Goal: Find specific page/section: Find specific page/section

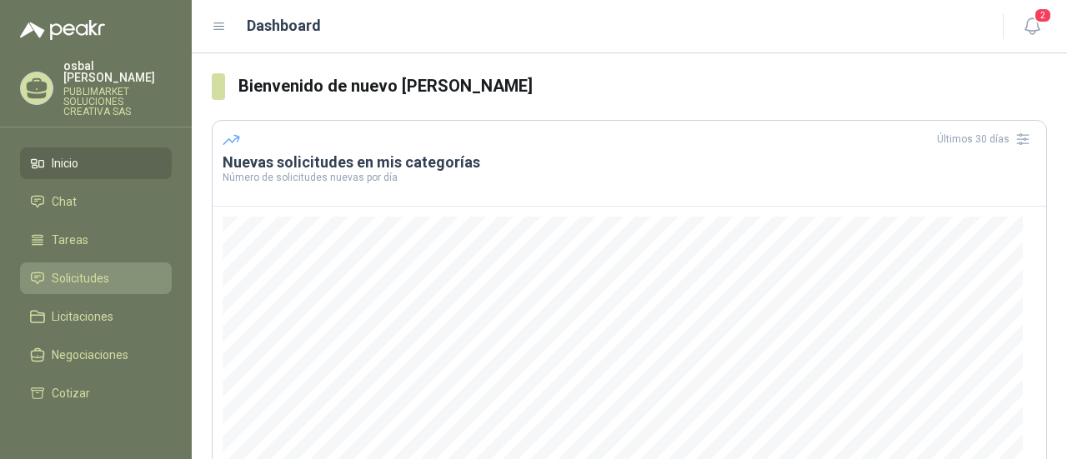
click at [68, 269] on span "Solicitudes" at bounding box center [81, 278] width 58 height 18
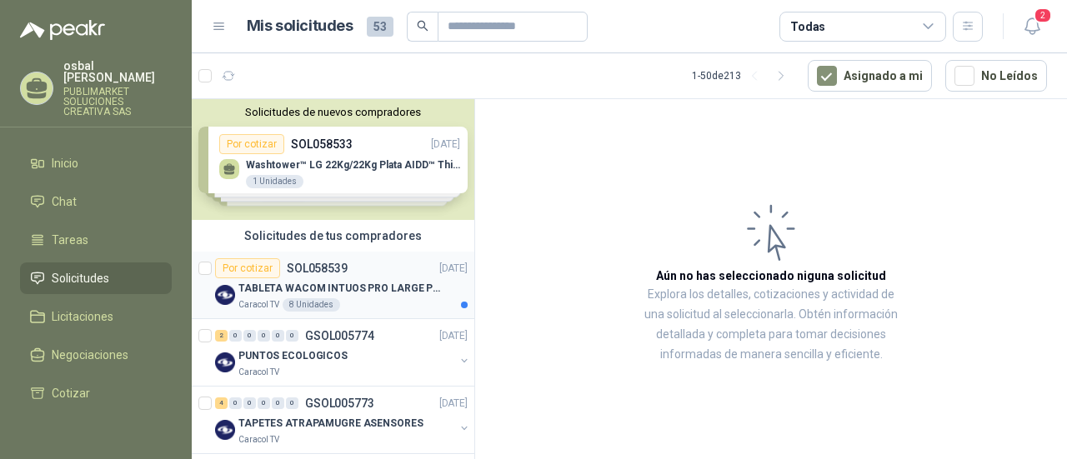
click at [346, 294] on p "TABLETA WACOM INTUOS PRO LARGE PTK870K0A" at bounding box center [342, 289] width 208 height 16
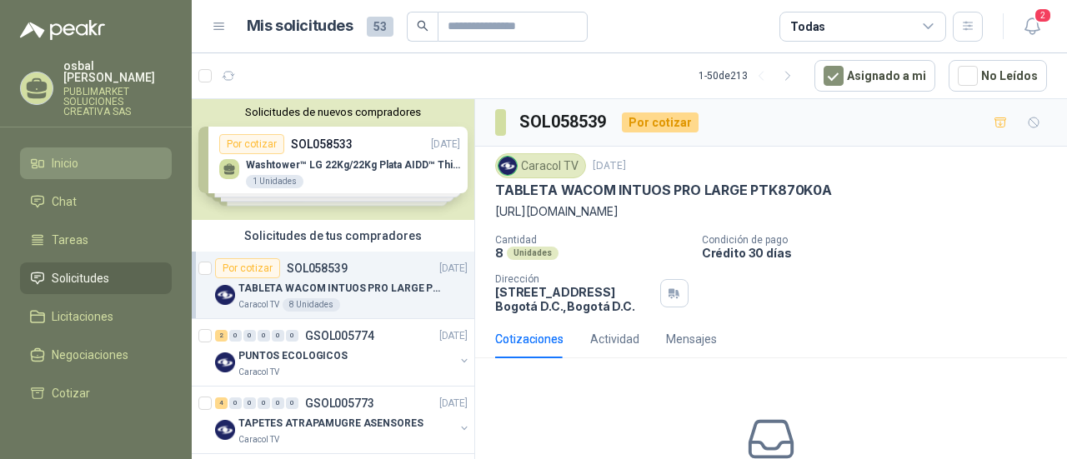
click at [130, 154] on li "Inicio" at bounding box center [96, 163] width 132 height 18
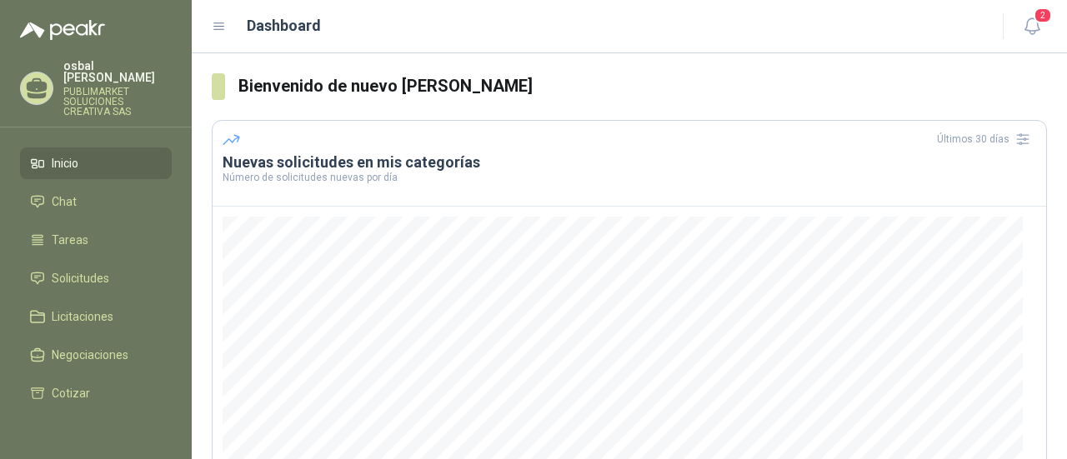
click at [130, 154] on li "Inicio" at bounding box center [96, 163] width 132 height 18
